Goal: Task Accomplishment & Management: Manage account settings

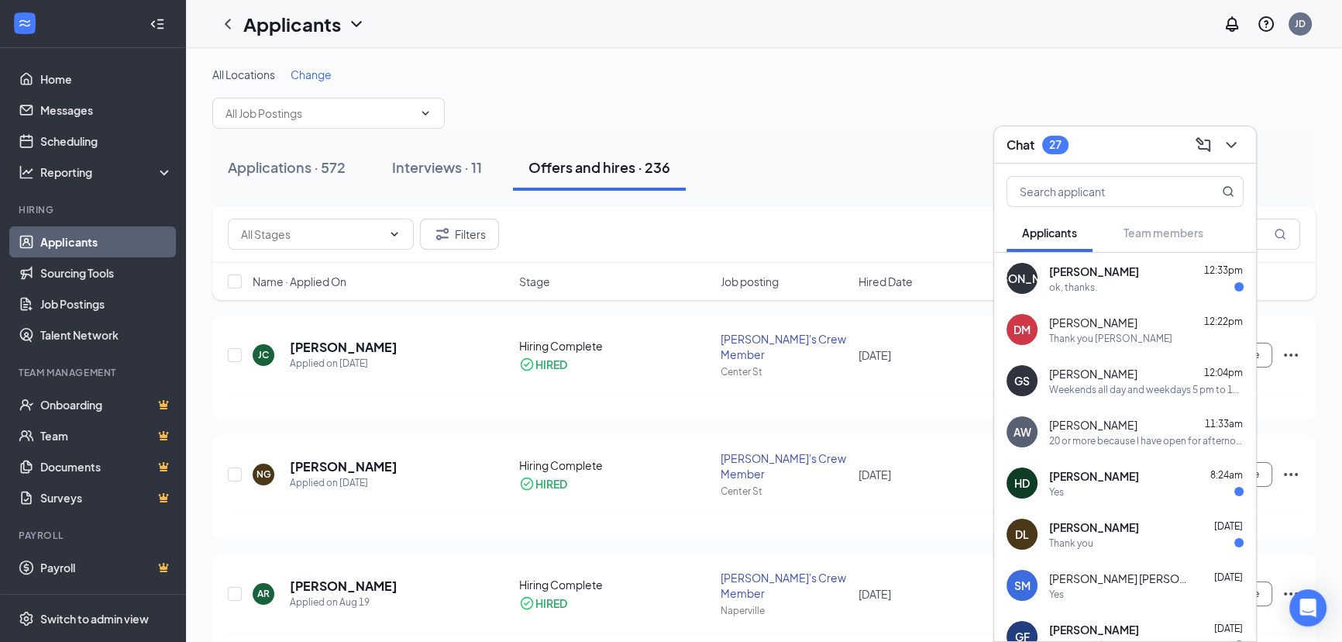
click at [1093, 275] on span "[PERSON_NAME]" at bounding box center [1094, 272] width 90 height 16
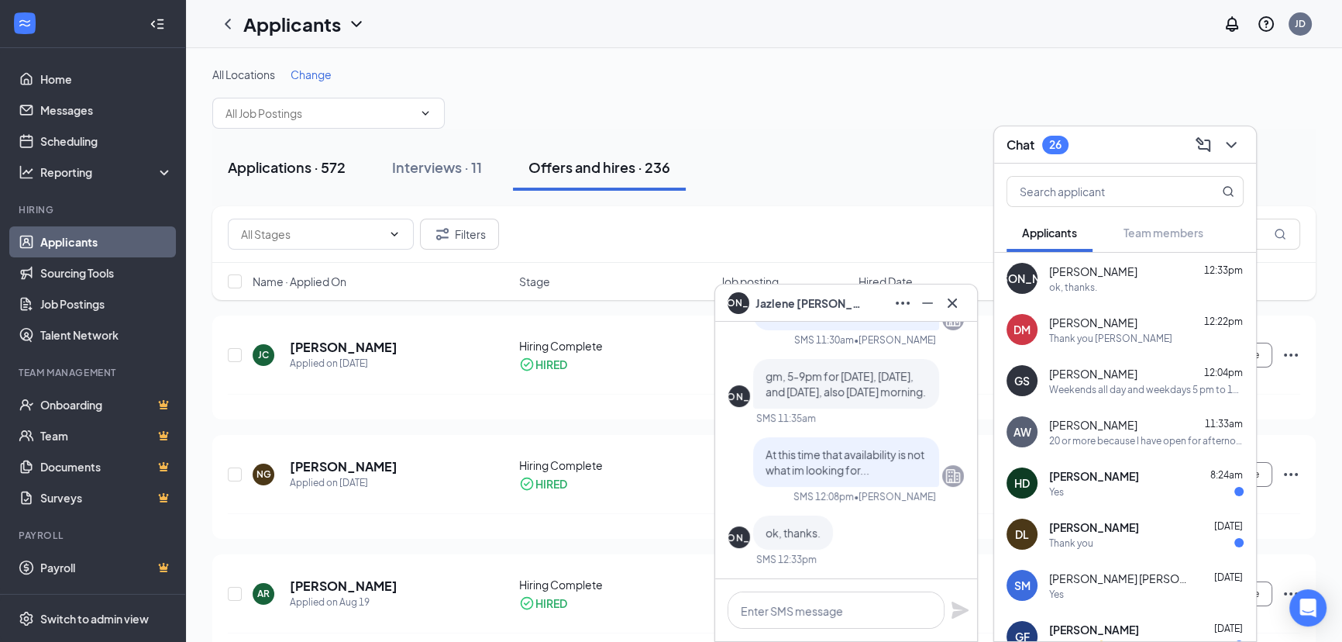
click at [291, 166] on div "Applications · 572" at bounding box center [287, 166] width 118 height 19
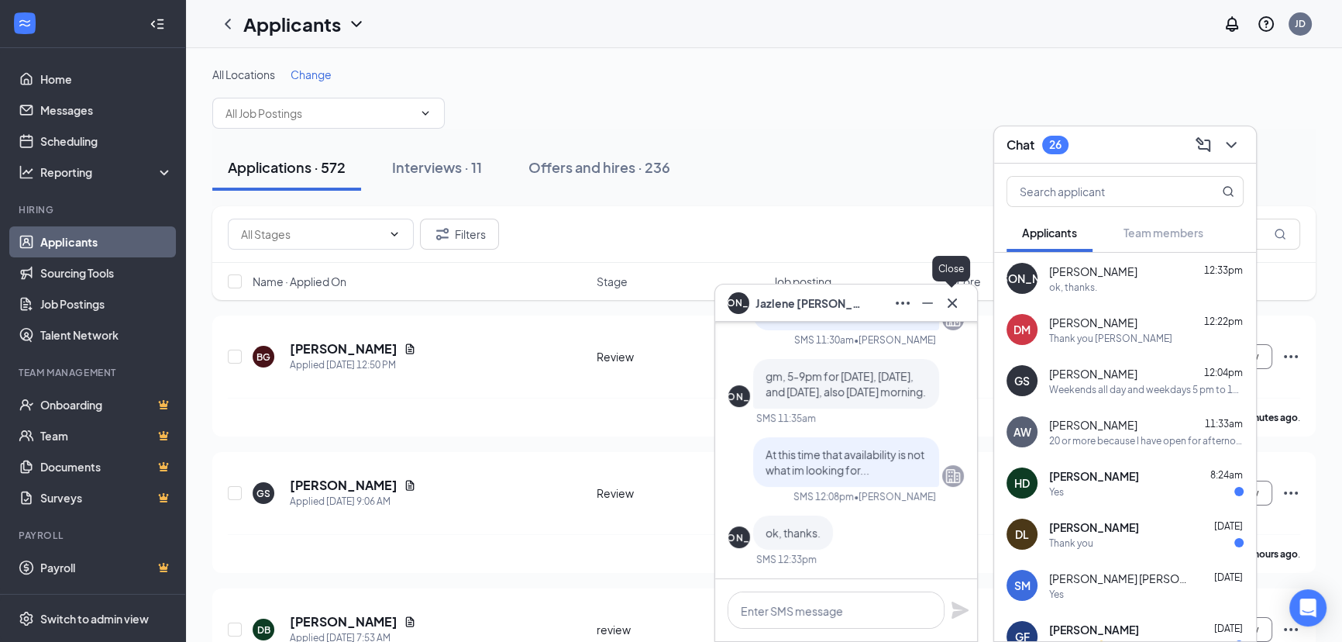
click at [956, 308] on icon "Cross" at bounding box center [952, 303] width 19 height 19
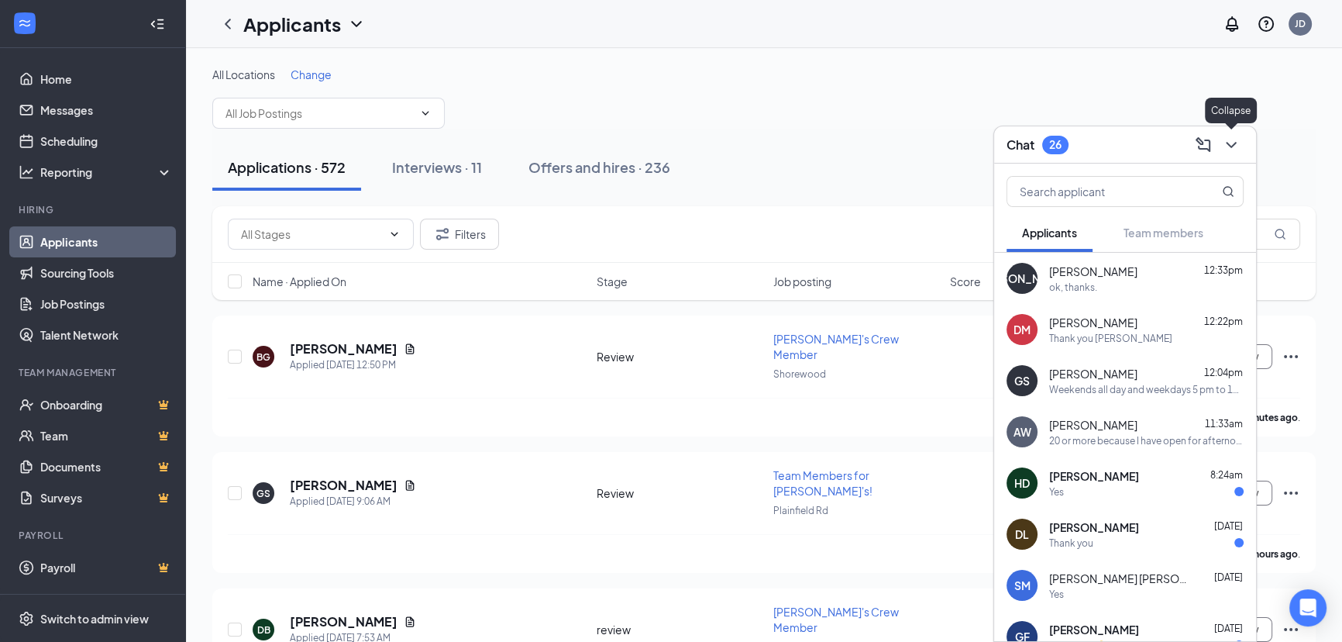
click at [1232, 141] on icon "ChevronDown" at bounding box center [1231, 145] width 19 height 19
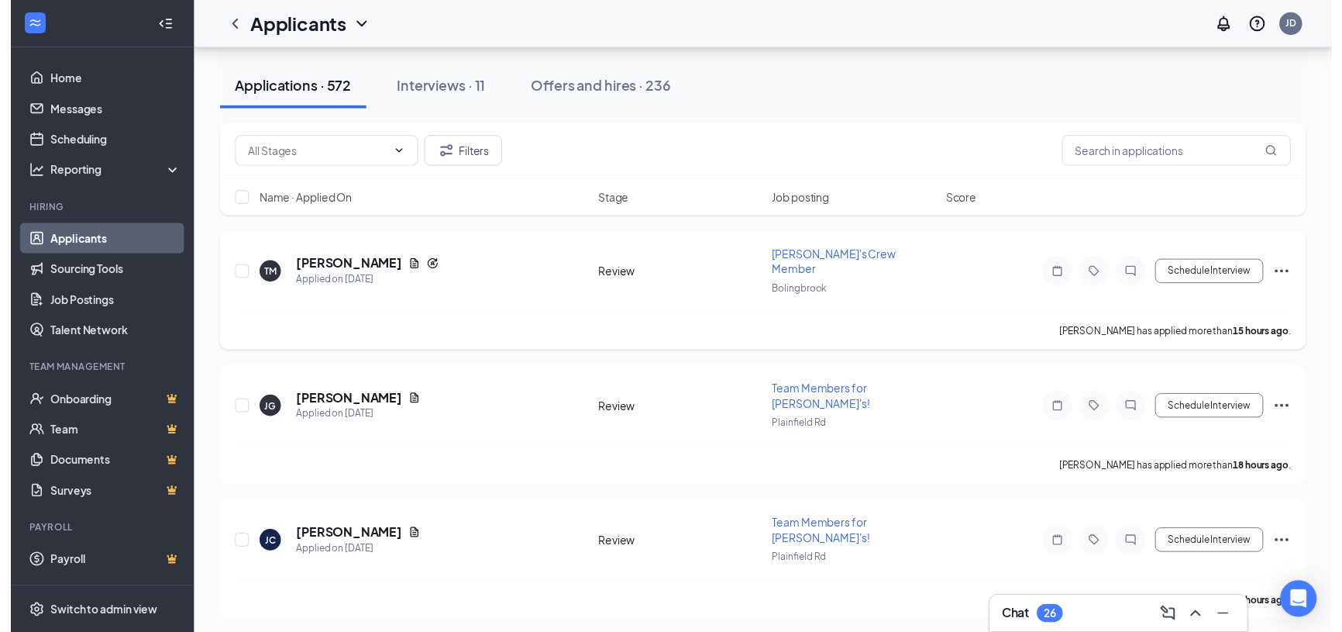
scroll to position [986, 0]
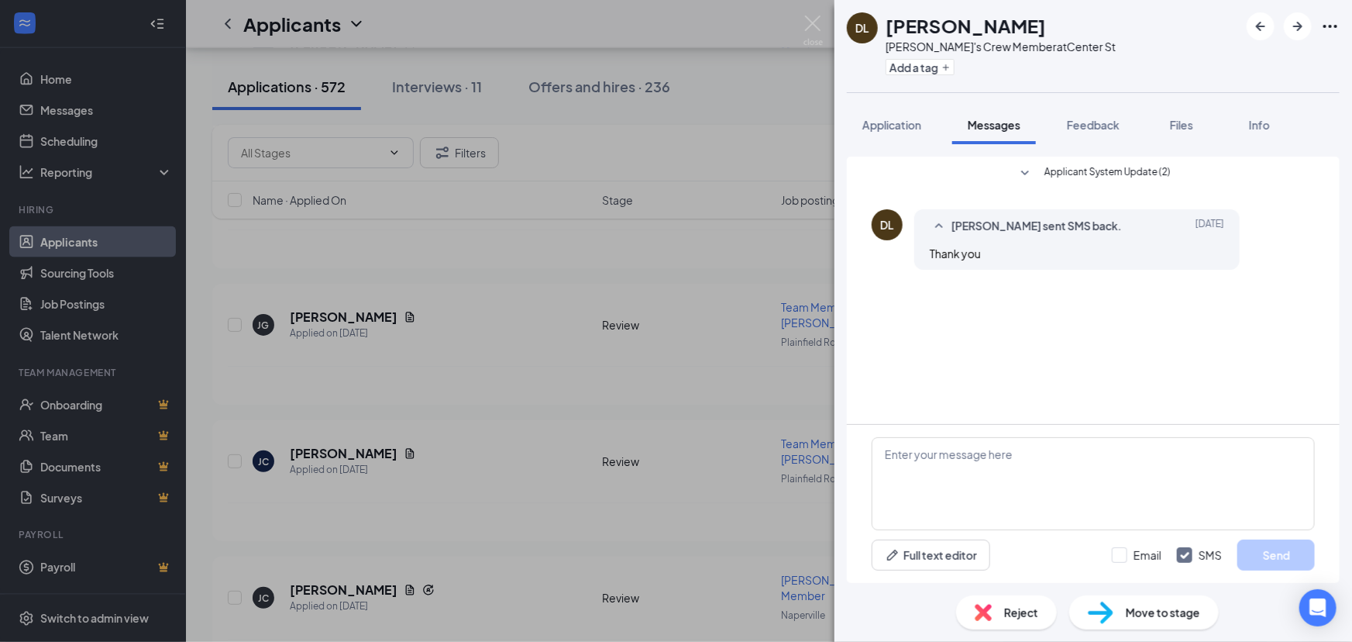
click at [720, 99] on div "DL [PERSON_NAME] [PERSON_NAME]'s Crew Member at Center St Add a tag Application…" at bounding box center [676, 321] width 1352 height 642
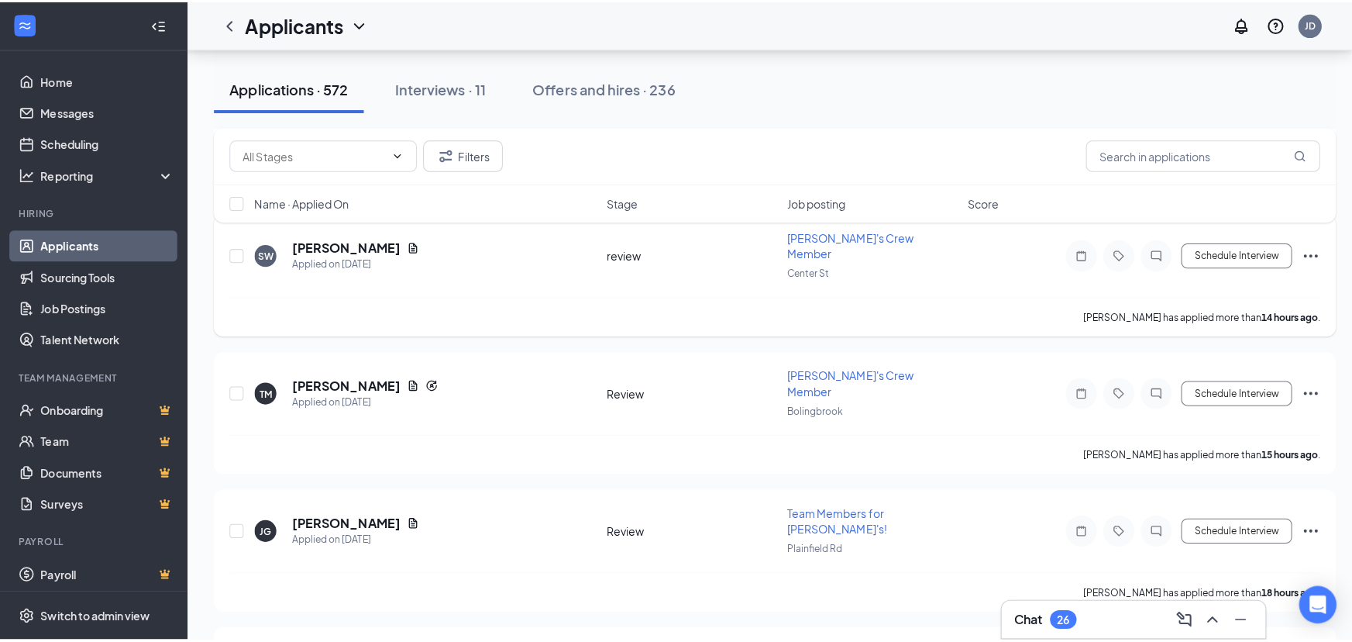
scroll to position [705, 0]
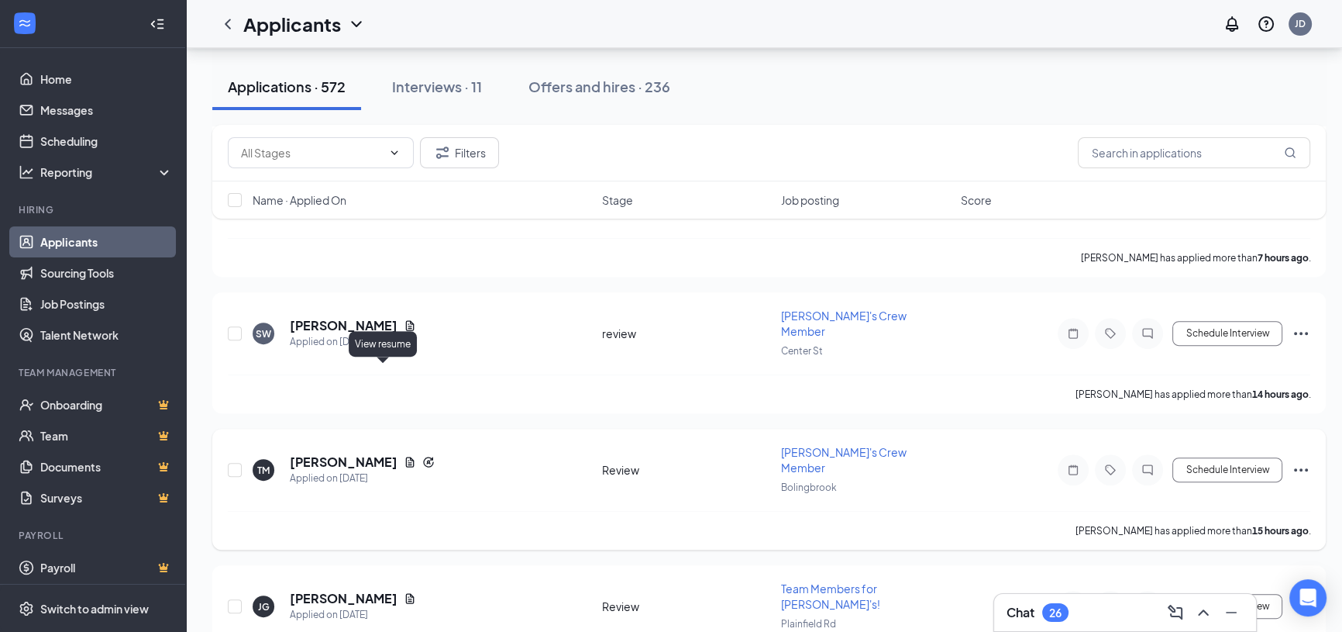
click at [404, 456] on icon "Document" at bounding box center [410, 462] width 12 height 12
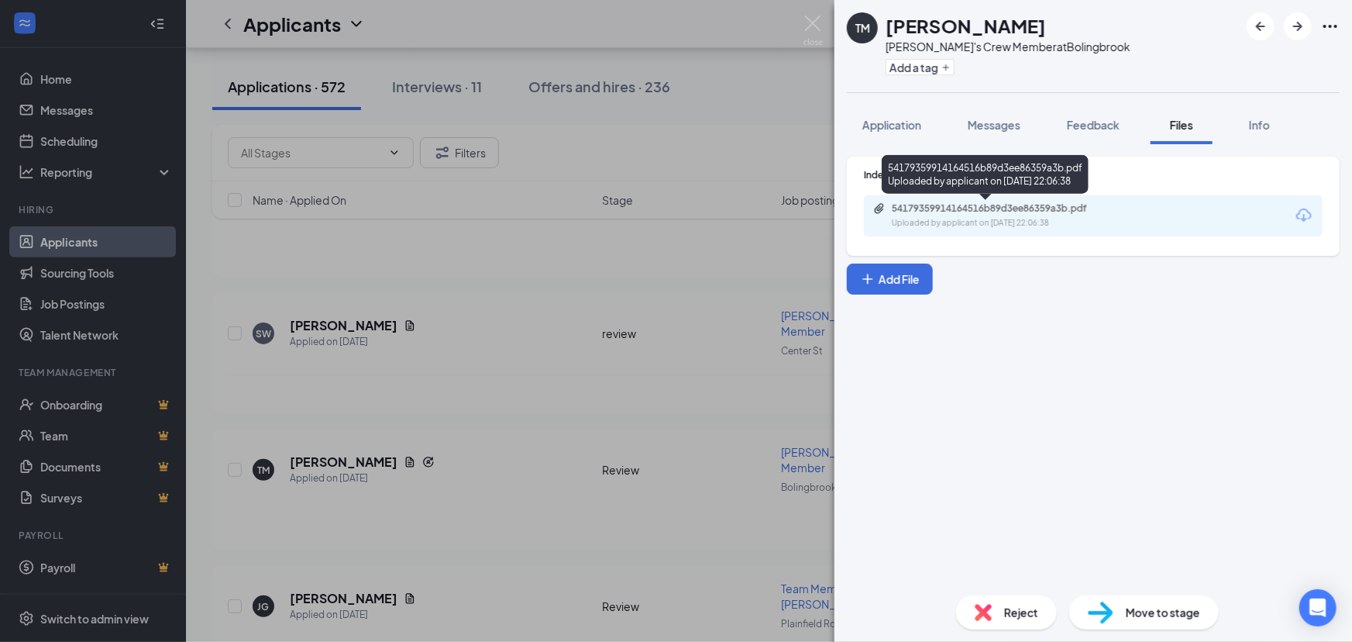
click at [1011, 213] on div "54179359914164516b89d3ee86359a3b.pdf" at bounding box center [1000, 208] width 217 height 12
